Goal: Information Seeking & Learning: Check status

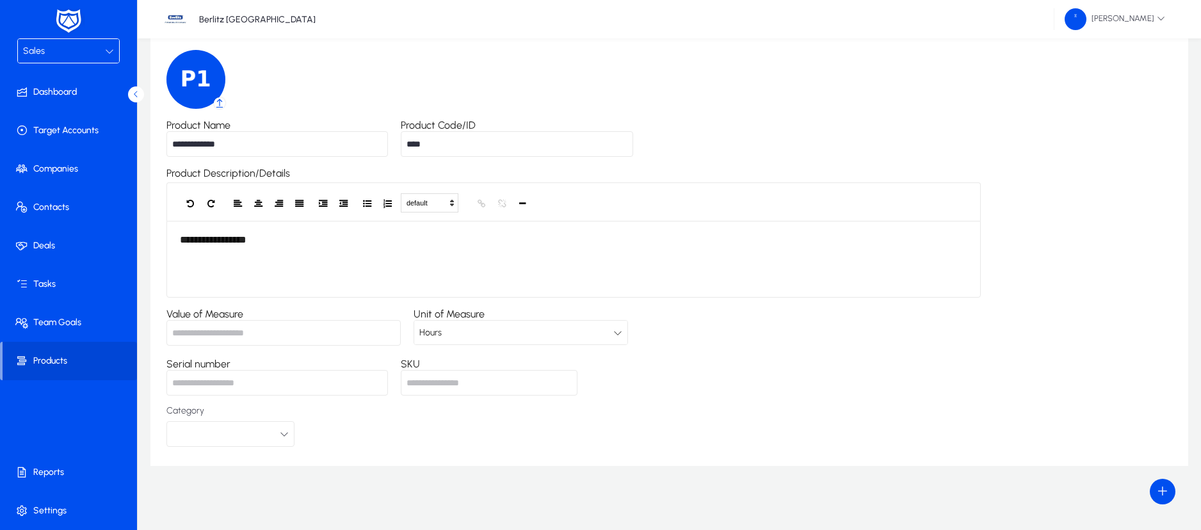
click at [106, 51] on icon at bounding box center [109, 51] width 9 height 9
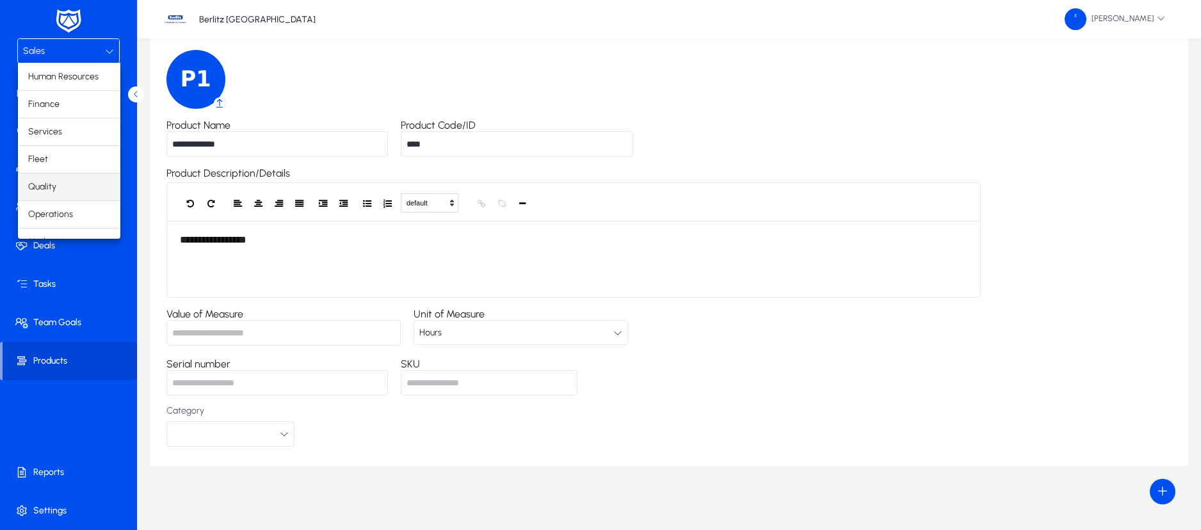
scroll to position [44, 0]
click at [57, 200] on span "Operations" at bounding box center [50, 197] width 45 height 15
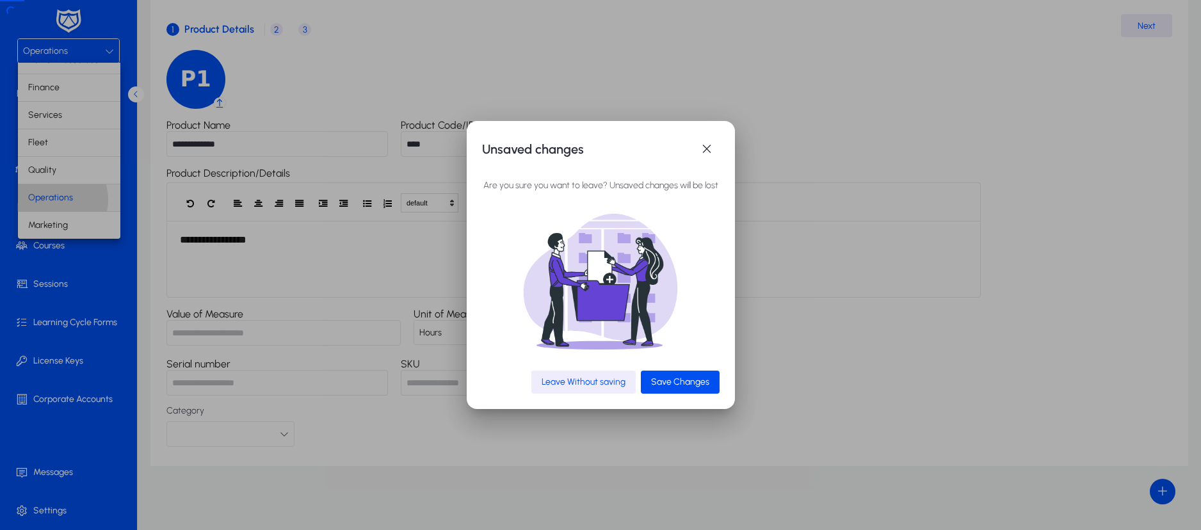
scroll to position [0, 0]
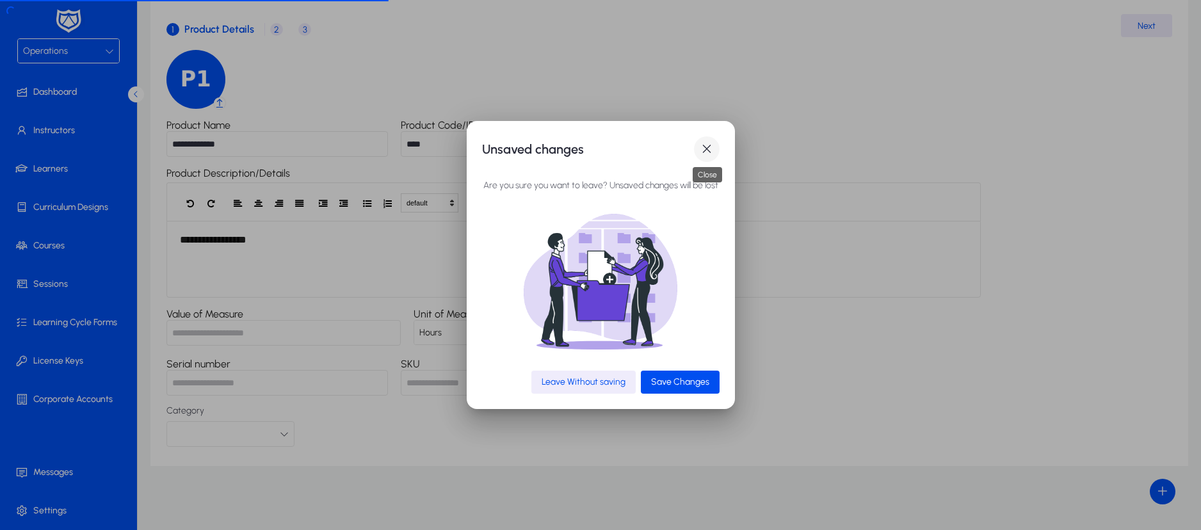
click at [708, 148] on span "button" at bounding box center [707, 149] width 26 height 26
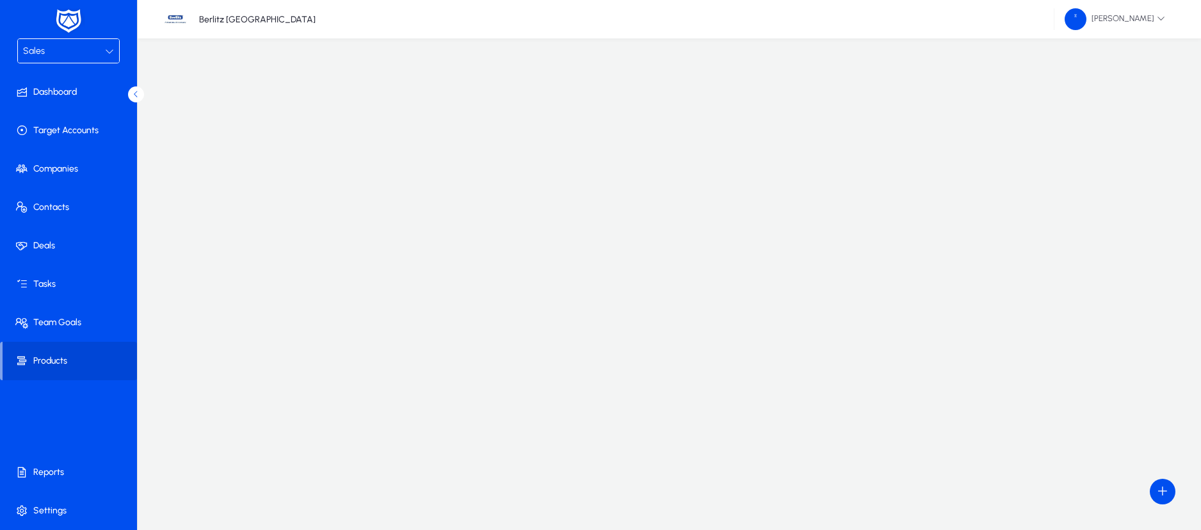
click at [106, 56] on div at bounding box center [109, 51] width 9 height 15
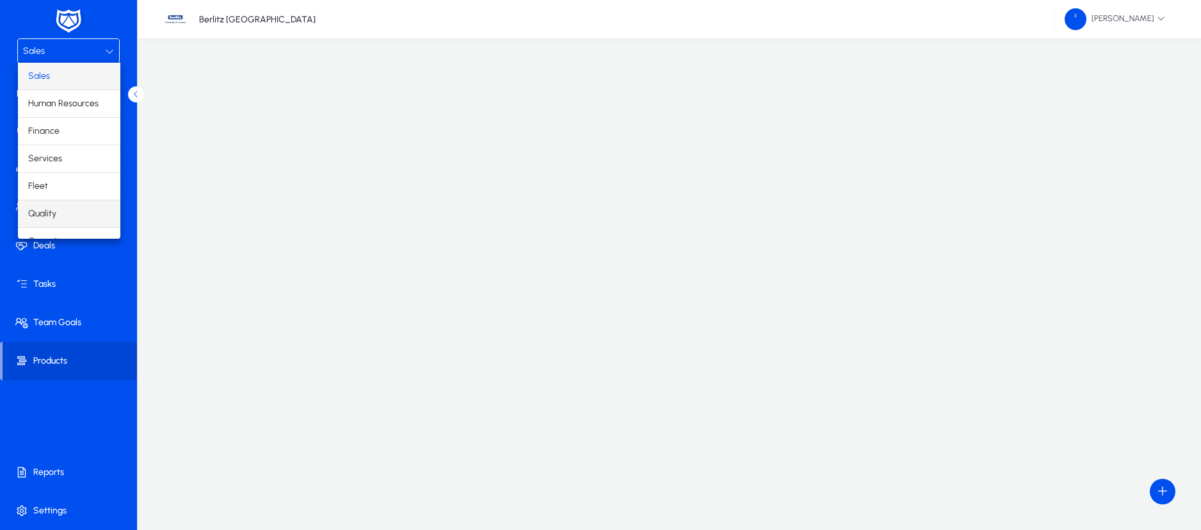
scroll to position [44, 0]
click at [62, 202] on span "Operations" at bounding box center [50, 197] width 45 height 15
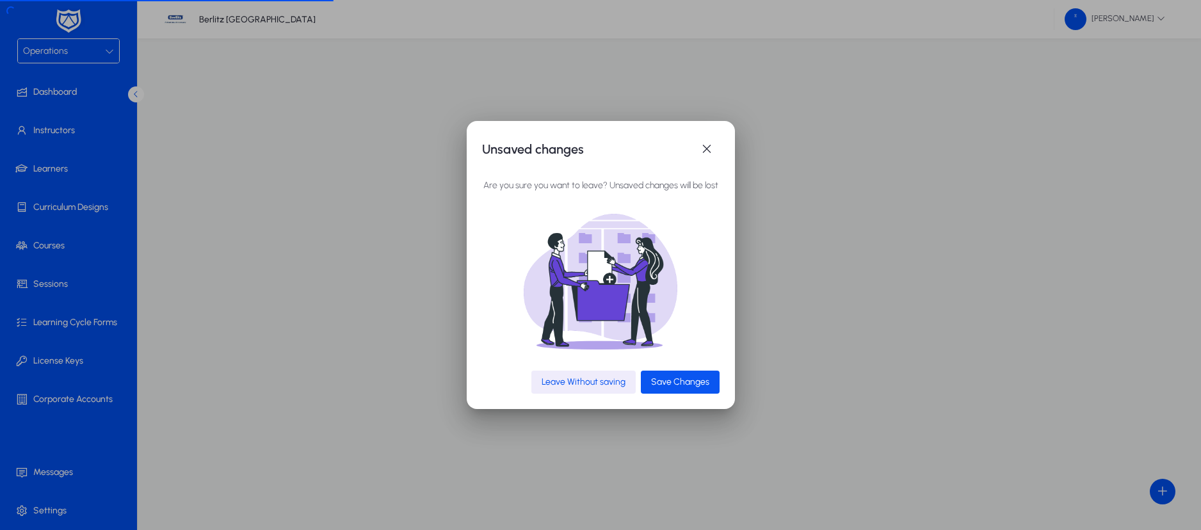
click at [683, 383] on span "Save Changes" at bounding box center [680, 381] width 58 height 11
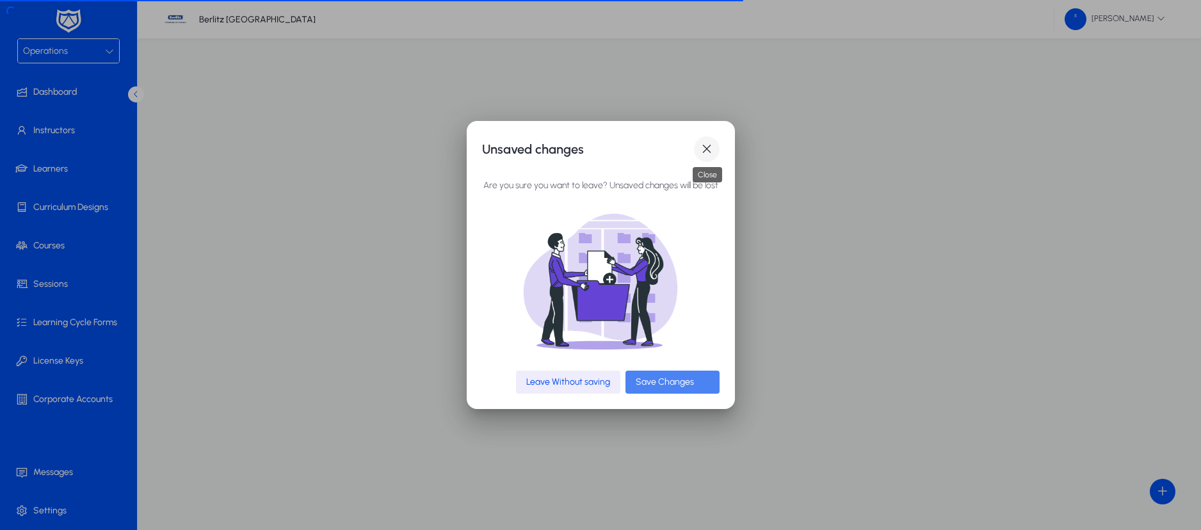
click at [710, 150] on span "button" at bounding box center [707, 149] width 26 height 26
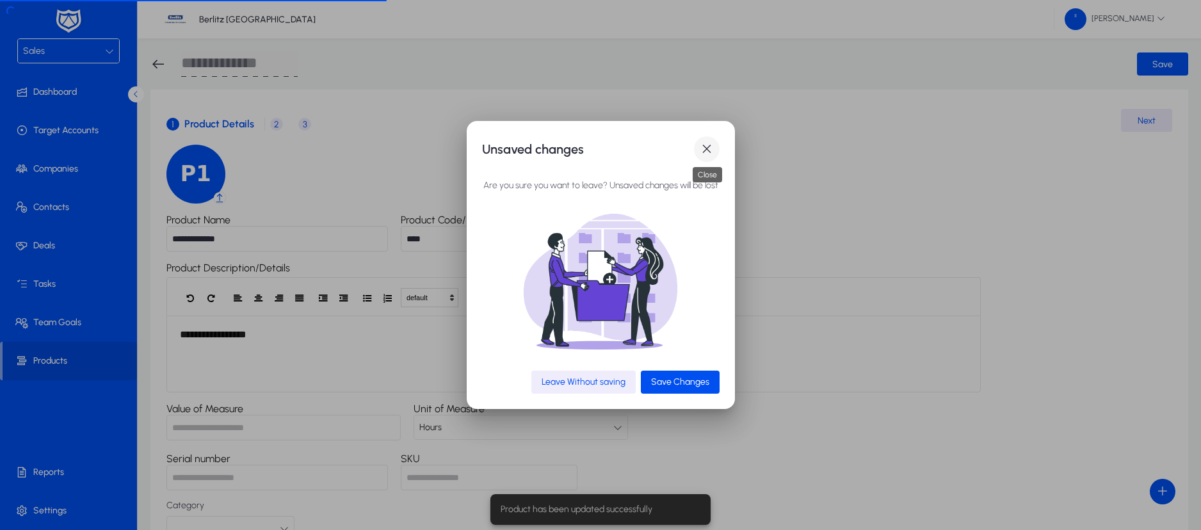
click at [709, 149] on span "button" at bounding box center [707, 149] width 26 height 26
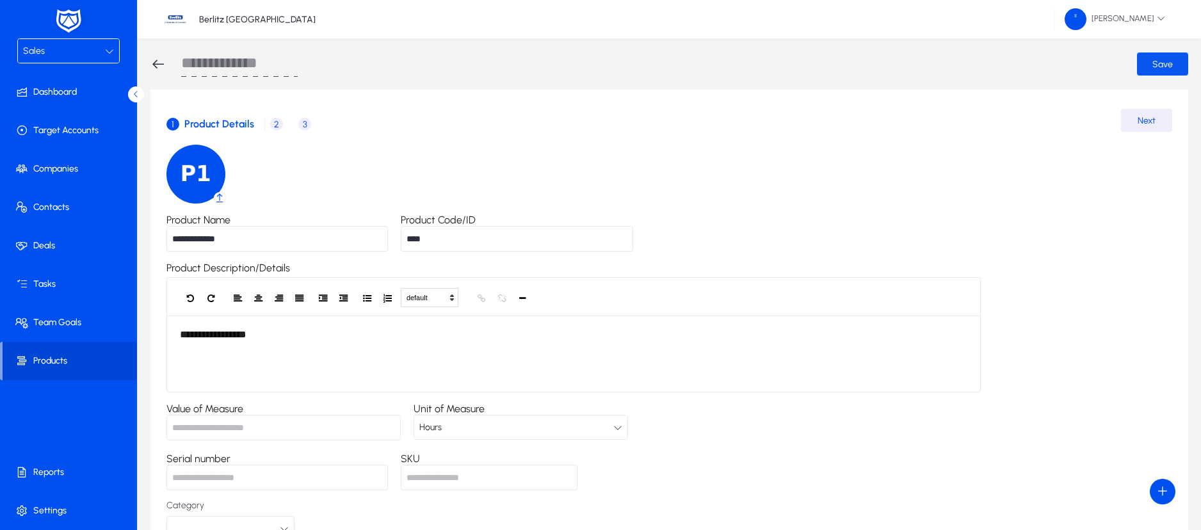
click at [1165, 60] on span "Save" at bounding box center [1162, 64] width 20 height 11
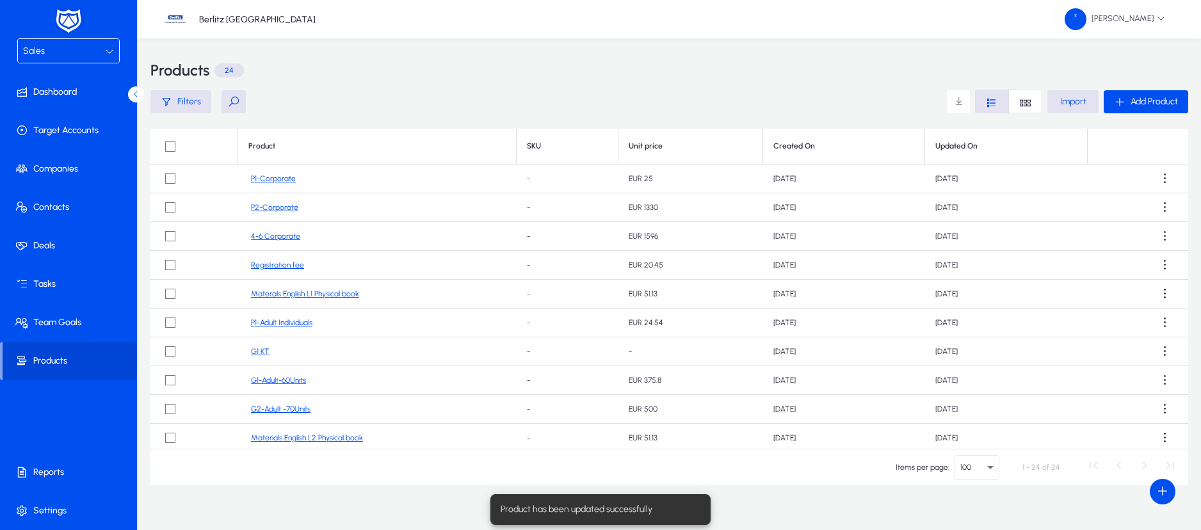
click at [104, 48] on div "Sales" at bounding box center [64, 51] width 82 height 17
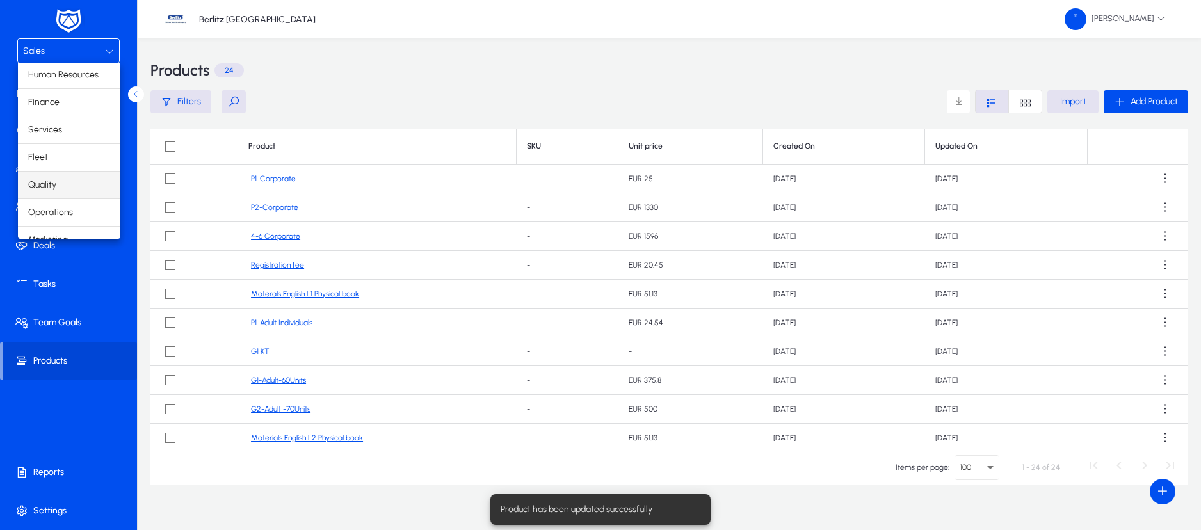
scroll to position [44, 0]
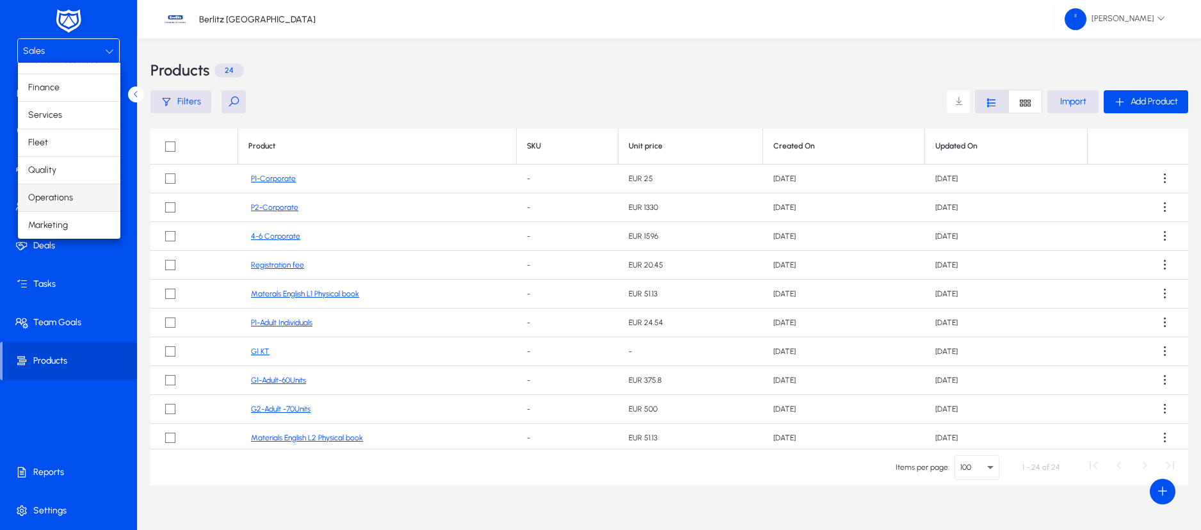
click at [72, 195] on span "Operations" at bounding box center [50, 197] width 45 height 15
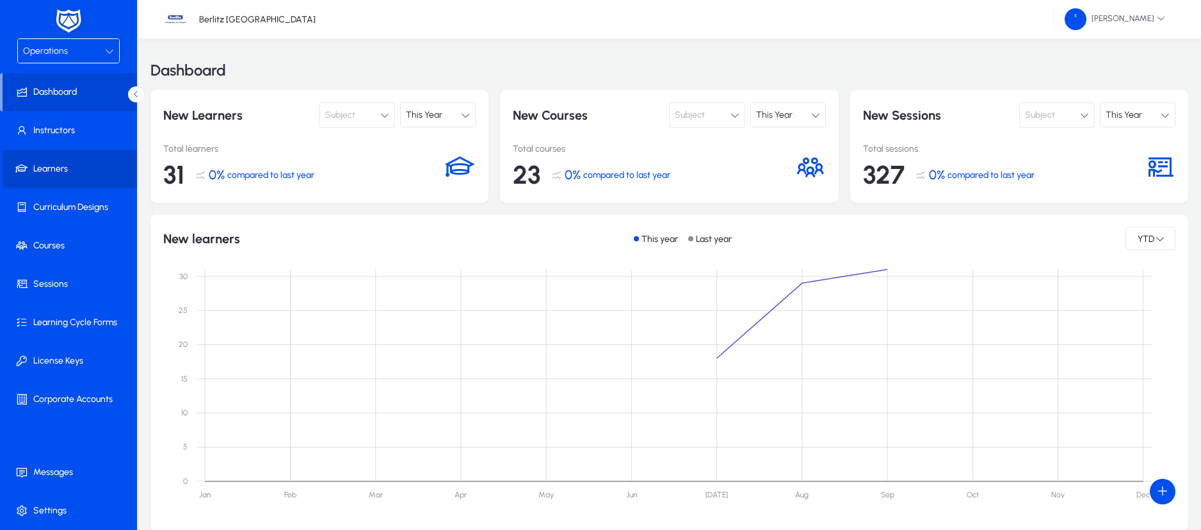
click at [60, 166] on span "Learners" at bounding box center [71, 169] width 137 height 13
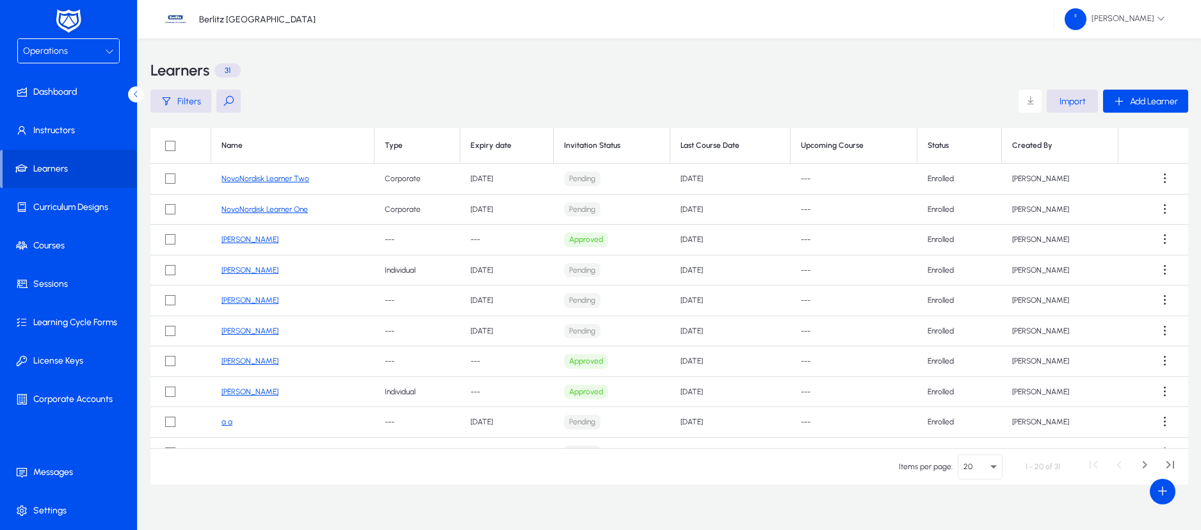
click at [266, 209] on link "NovoNordisk Learner One" at bounding box center [264, 209] width 86 height 9
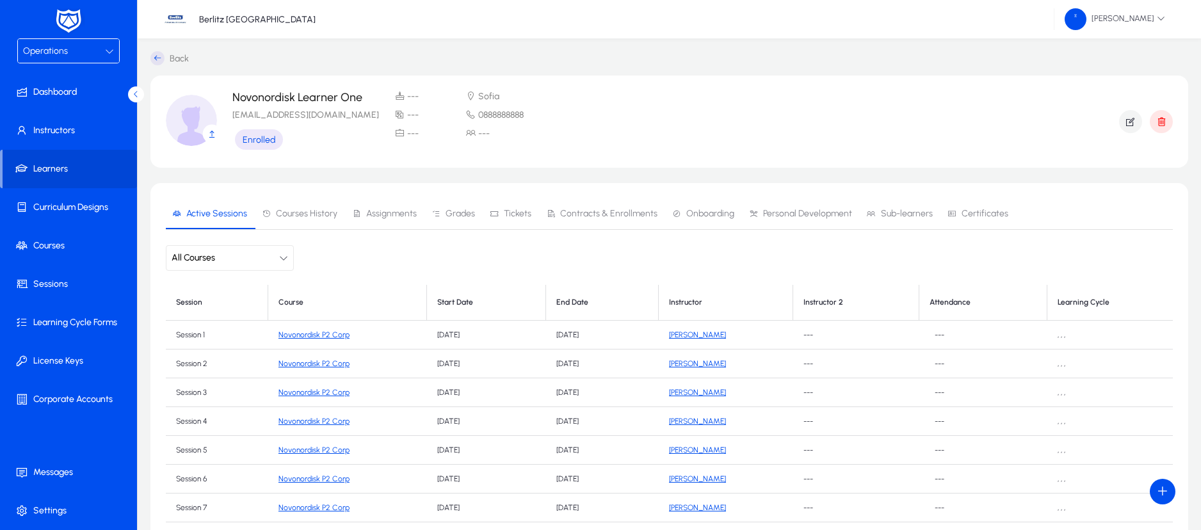
click at [625, 214] on span "Contracts & Enrollments" at bounding box center [608, 213] width 97 height 9
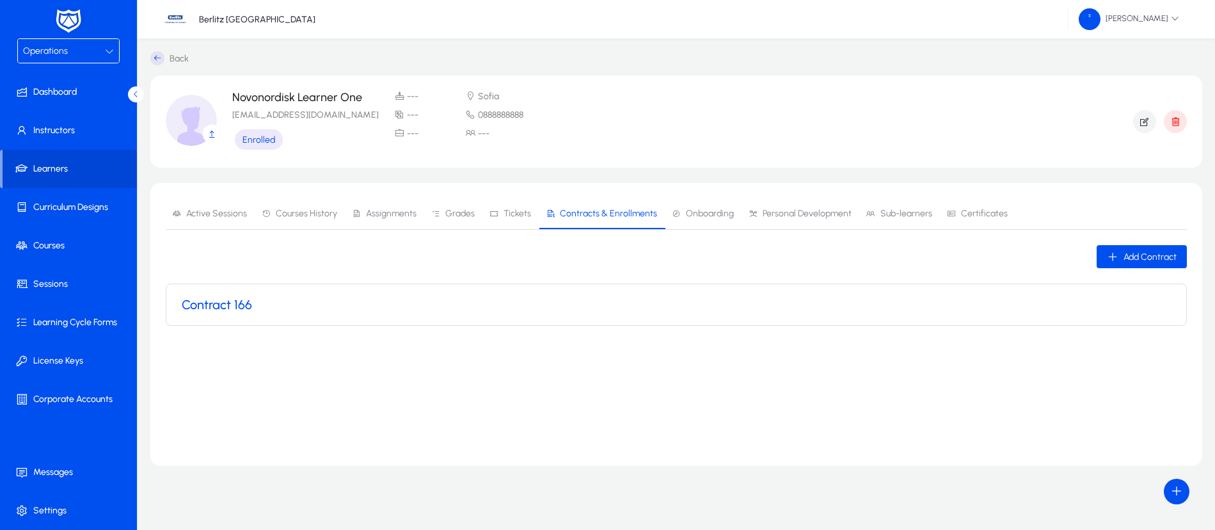
click at [227, 304] on h3 "Contract 166" at bounding box center [217, 304] width 70 height 15
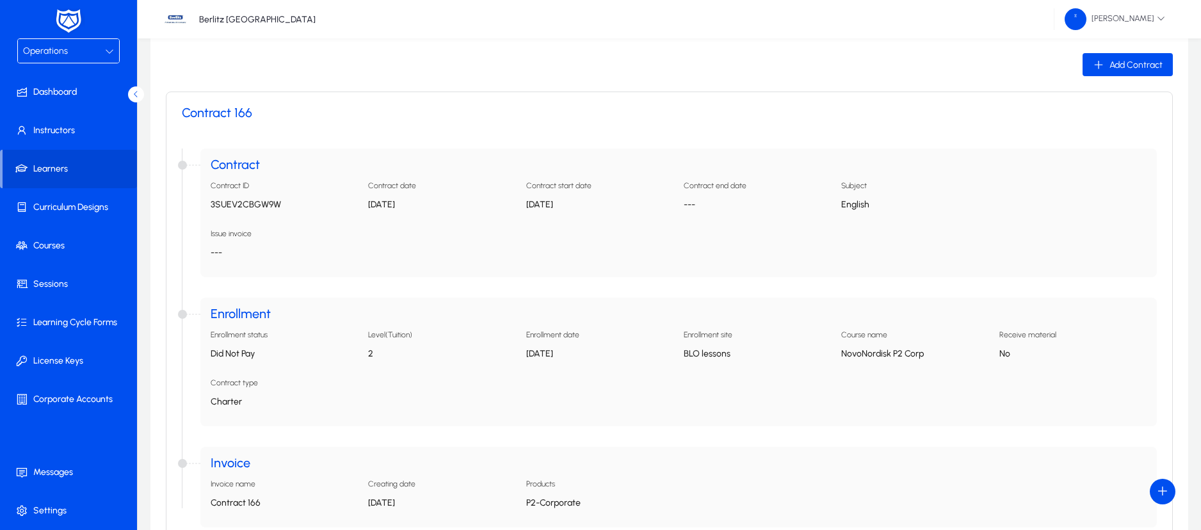
scroll to position [285, 0]
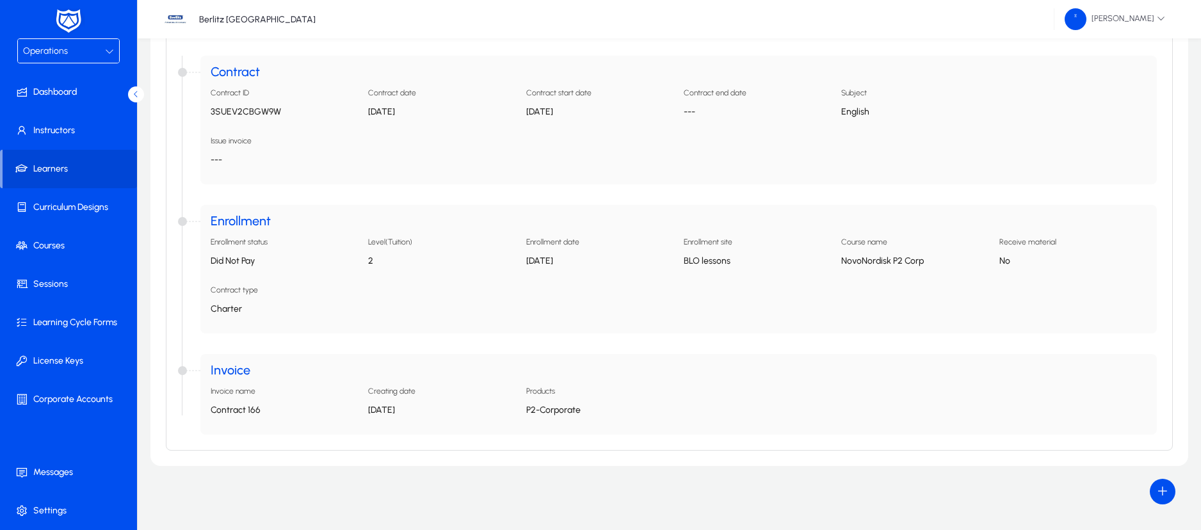
click at [94, 57] on div "Operations" at bounding box center [64, 51] width 82 height 17
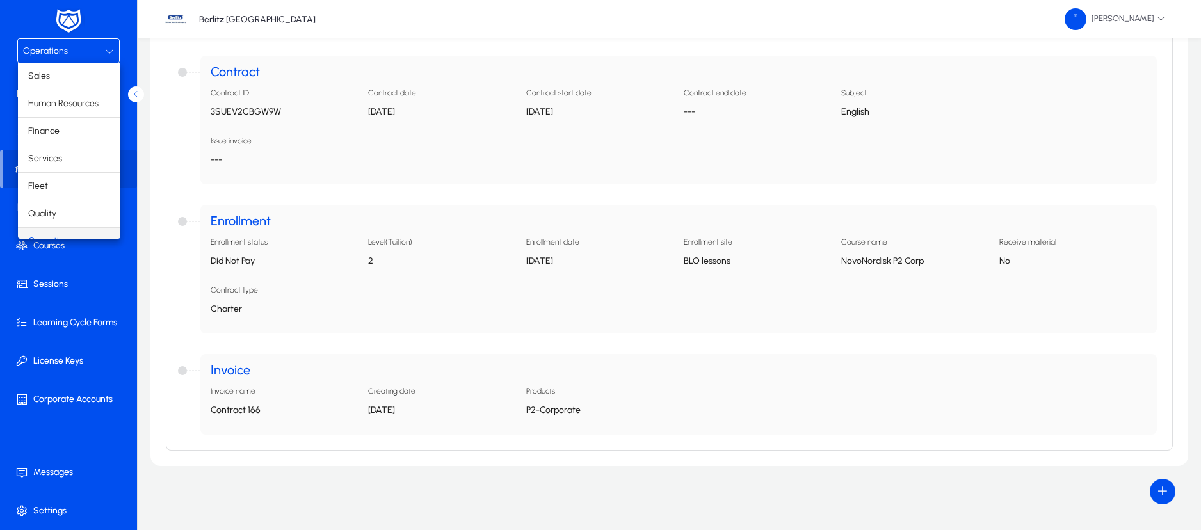
scroll to position [16, 0]
click at [68, 115] on mat-option "Finance" at bounding box center [69, 115] width 102 height 27
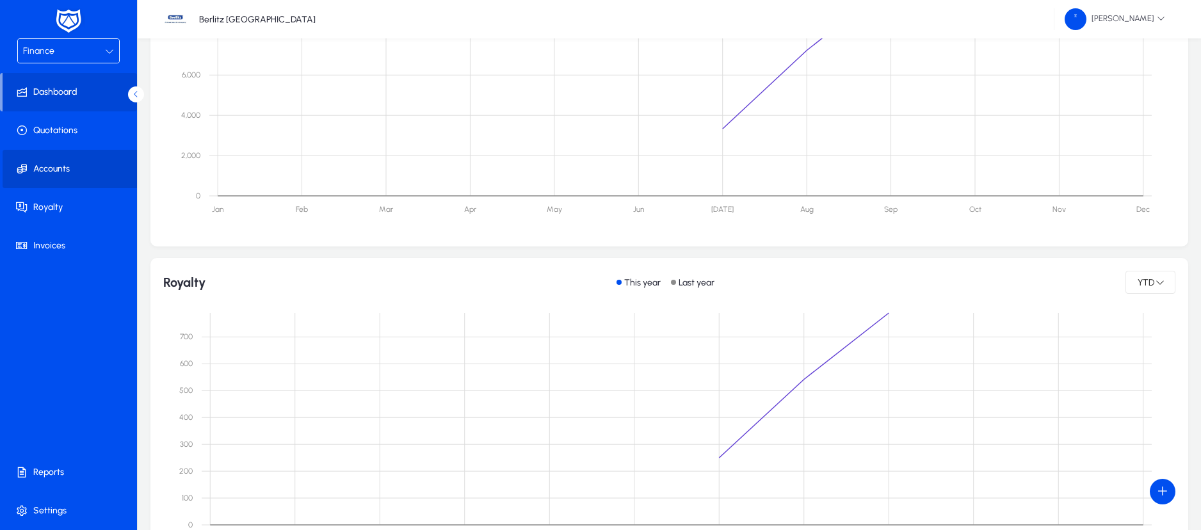
click at [65, 171] on span "Accounts" at bounding box center [71, 169] width 137 height 13
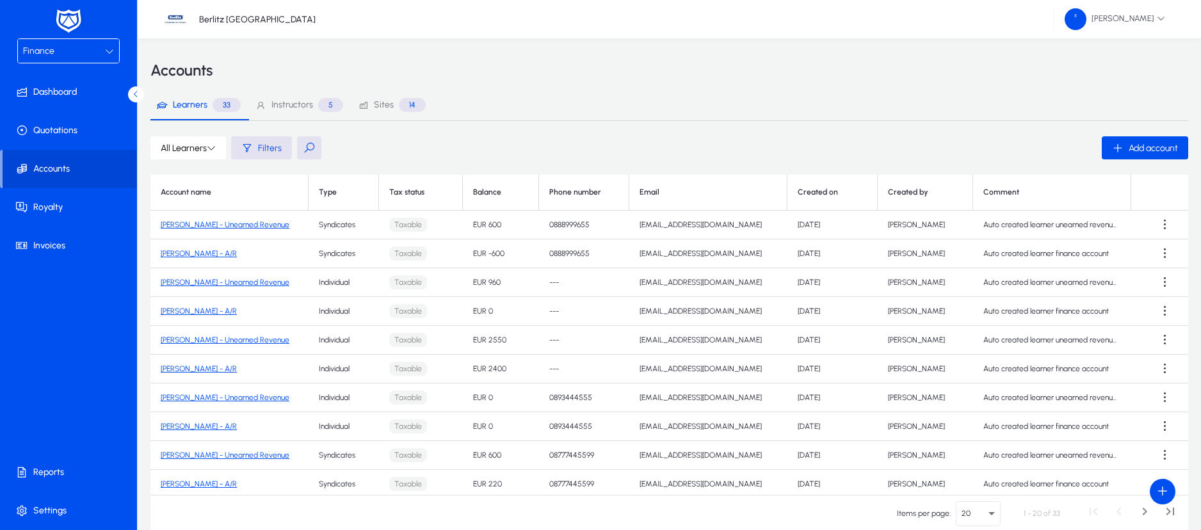
click at [259, 221] on link "[PERSON_NAME] - Unearned Revenue" at bounding box center [225, 224] width 129 height 9
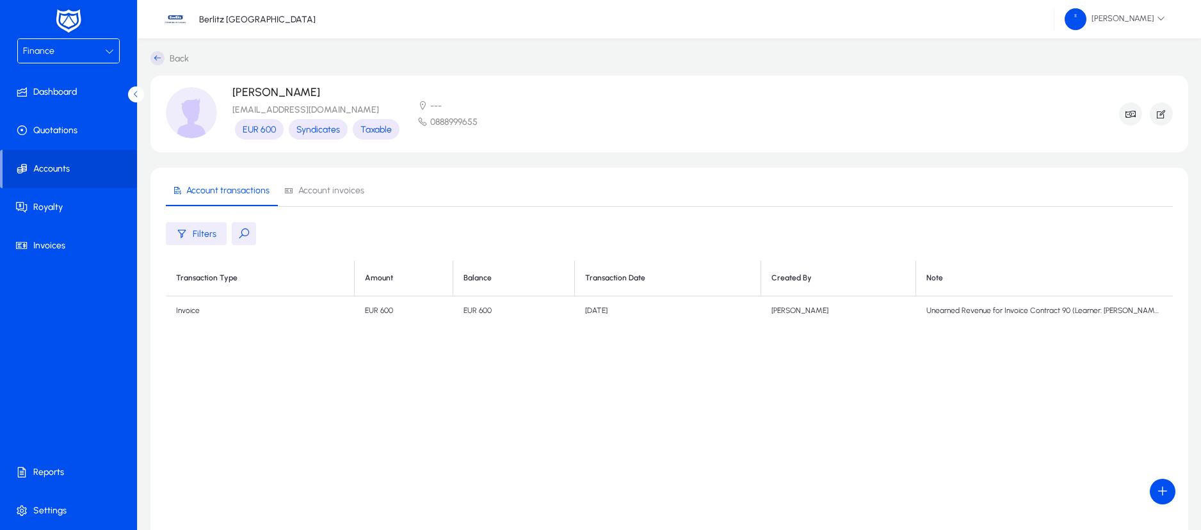
click at [157, 58] on icon at bounding box center [157, 58] width 14 height 14
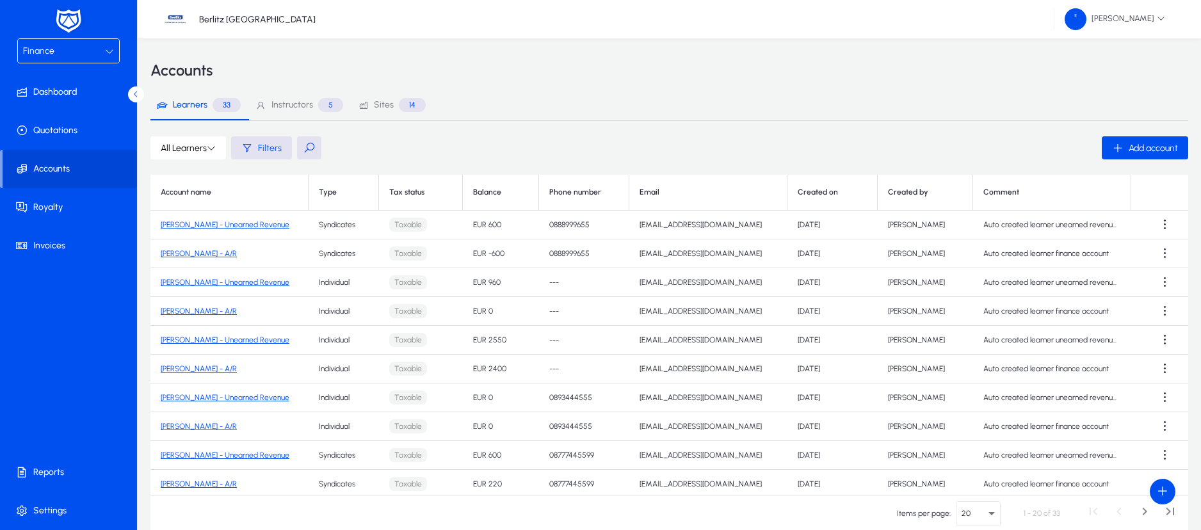
click at [305, 149] on button at bounding box center [309, 147] width 24 height 23
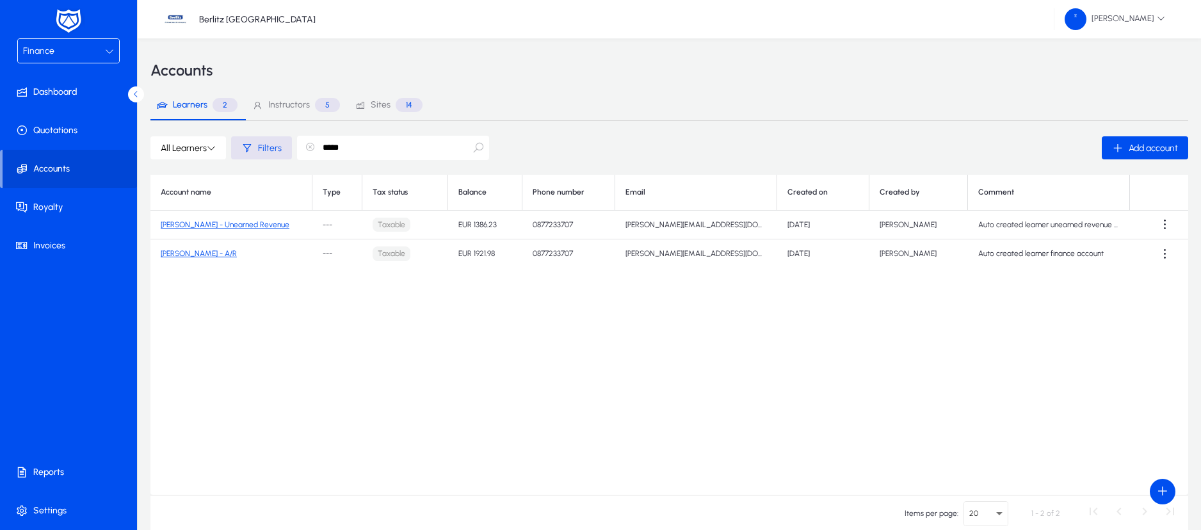
type input "*****"
click at [228, 223] on link "[PERSON_NAME] - Unearned Revenue" at bounding box center [225, 224] width 129 height 9
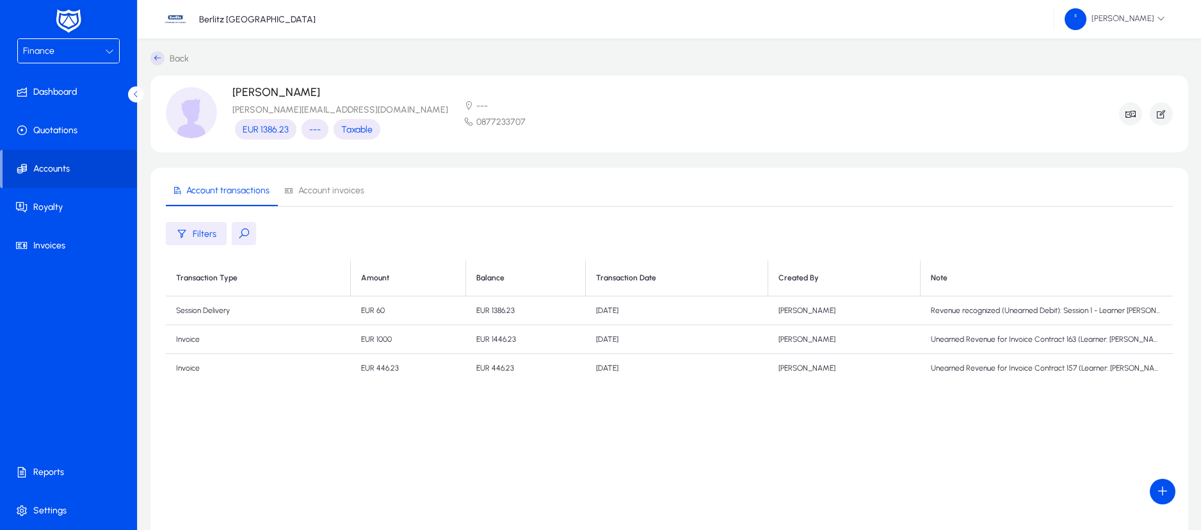
click at [319, 186] on span "Account invoices" at bounding box center [331, 190] width 66 height 9
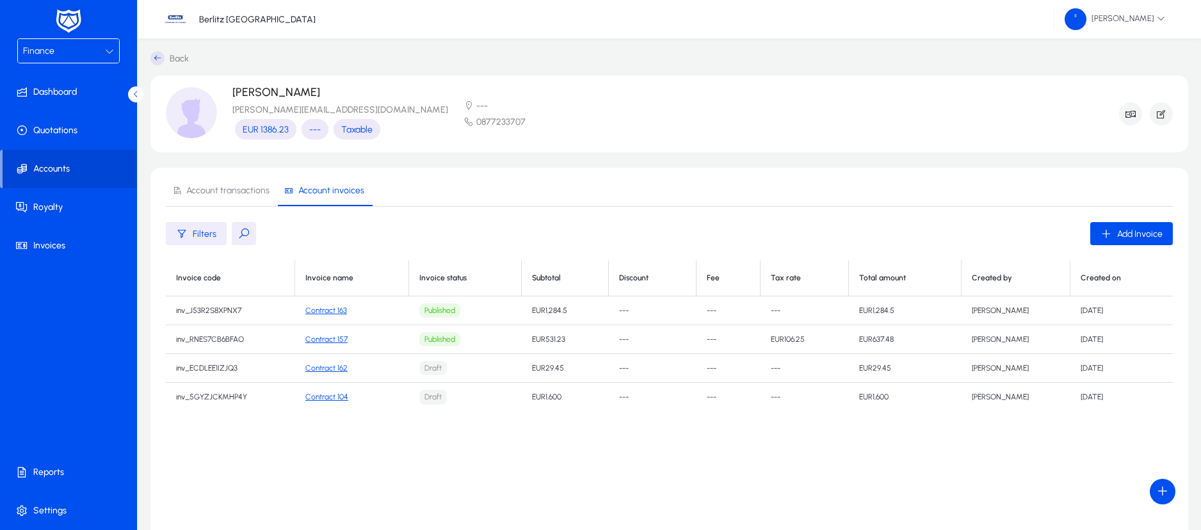
click at [203, 186] on span "Account transactions" at bounding box center [227, 190] width 83 height 9
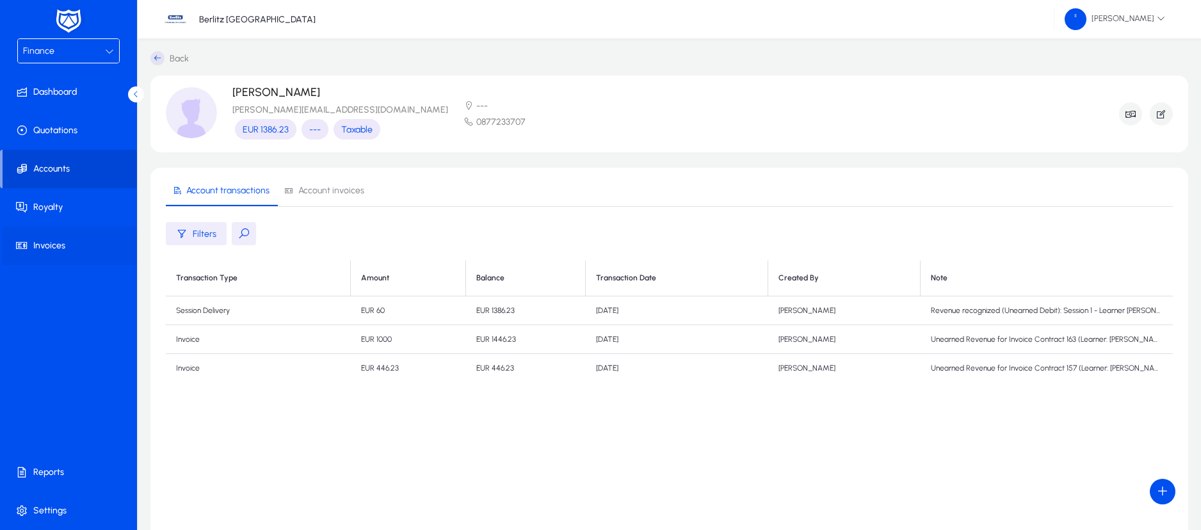
click at [44, 243] on span "Invoices" at bounding box center [71, 245] width 137 height 13
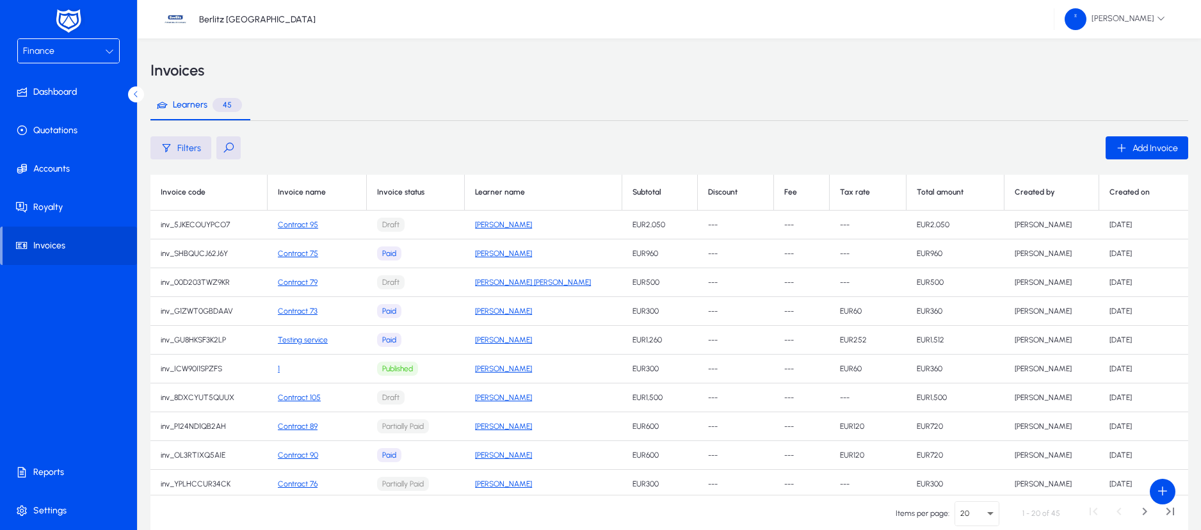
click at [309, 219] on td "Contract 95" at bounding box center [317, 225] width 99 height 29
click at [312, 225] on link "Contract 95" at bounding box center [298, 224] width 40 height 9
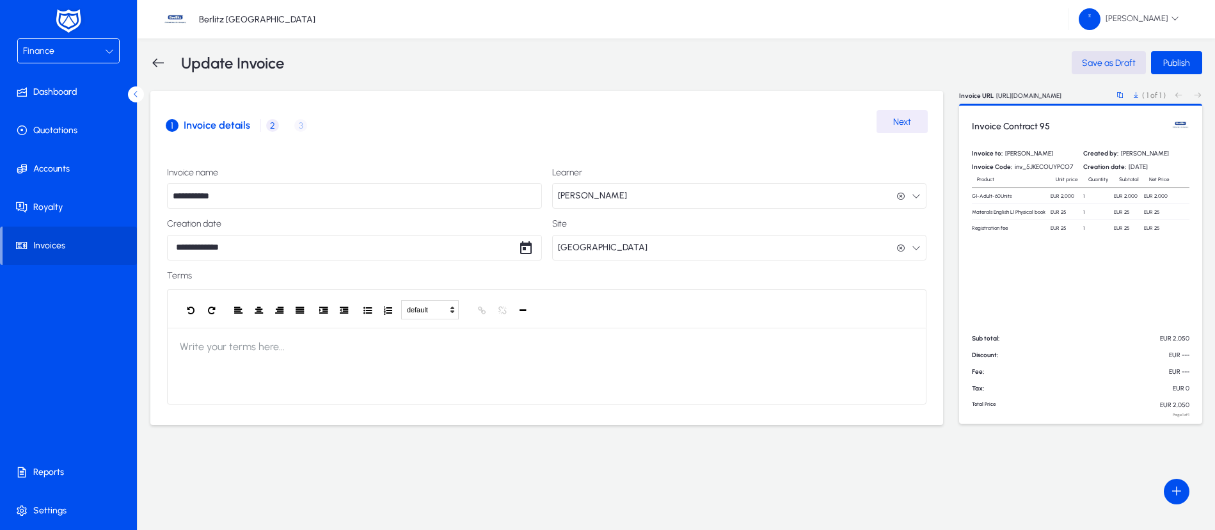
click at [269, 125] on span "2" at bounding box center [272, 125] width 13 height 13
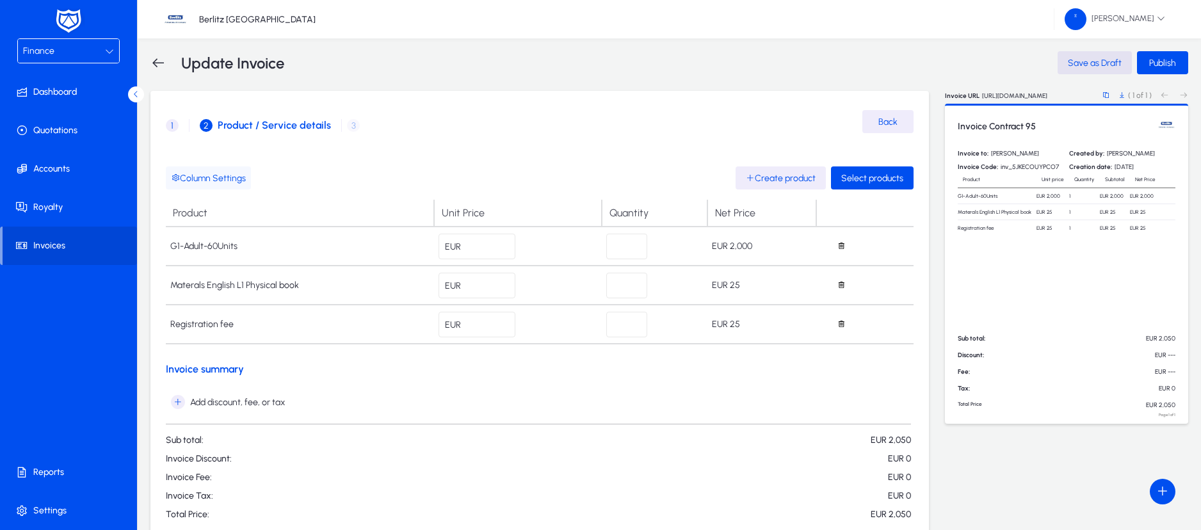
click at [223, 179] on span "Column Settings" at bounding box center [208, 178] width 75 height 11
click at [166, 166] on button "Column Settings" at bounding box center [208, 177] width 85 height 23
